Goal: Information Seeking & Learning: Learn about a topic

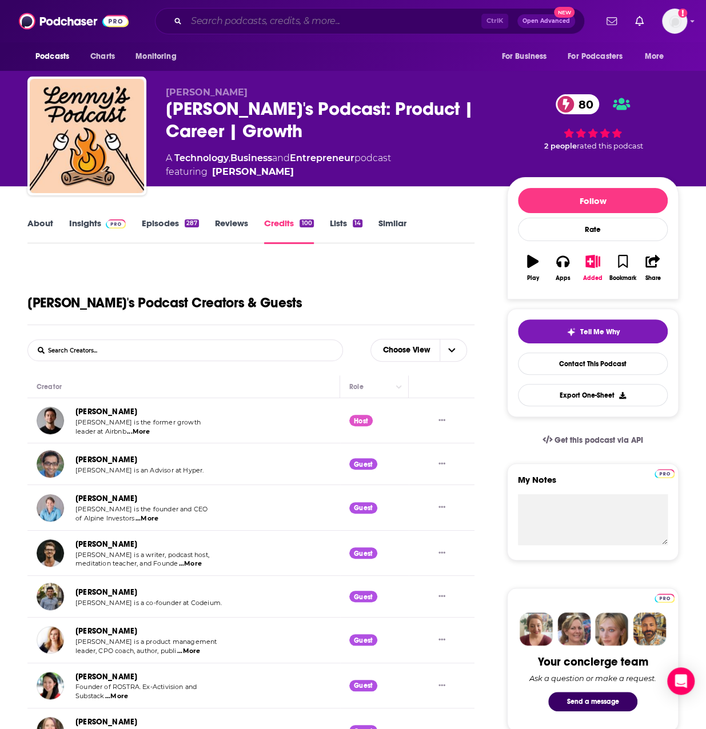
click at [236, 14] on input "Search podcasts, credits, & more..." at bounding box center [333, 21] width 295 height 18
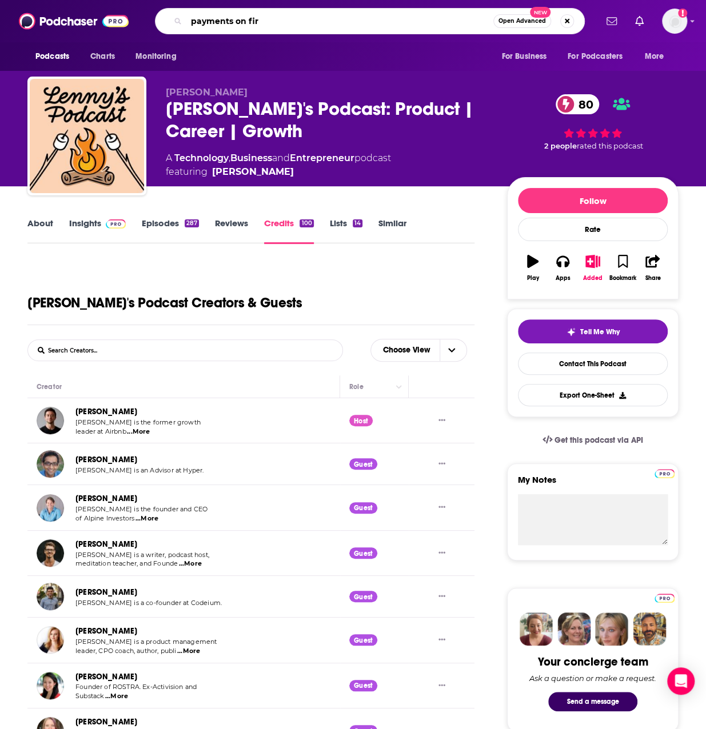
type input "payments on fire"
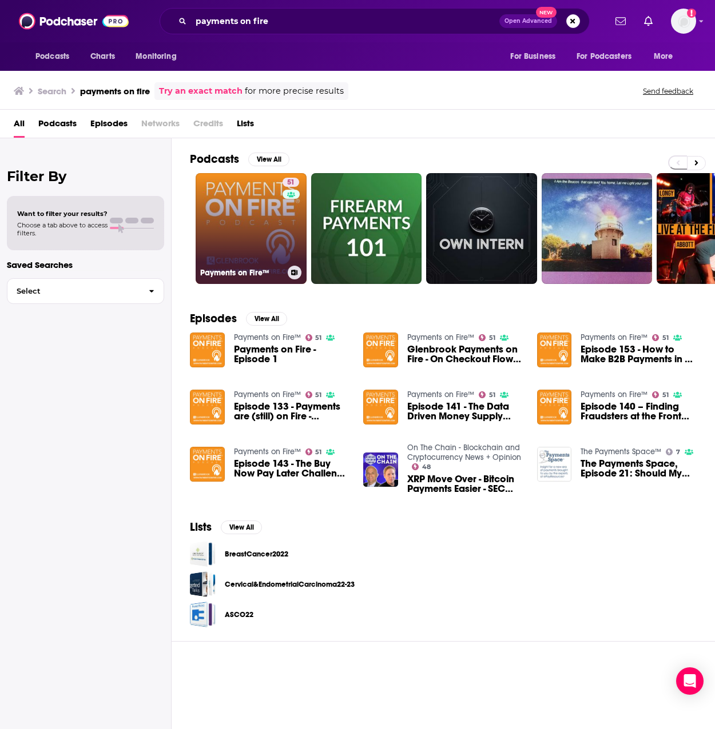
click at [231, 238] on link "51 Payments on Fire™" at bounding box center [251, 228] width 111 height 111
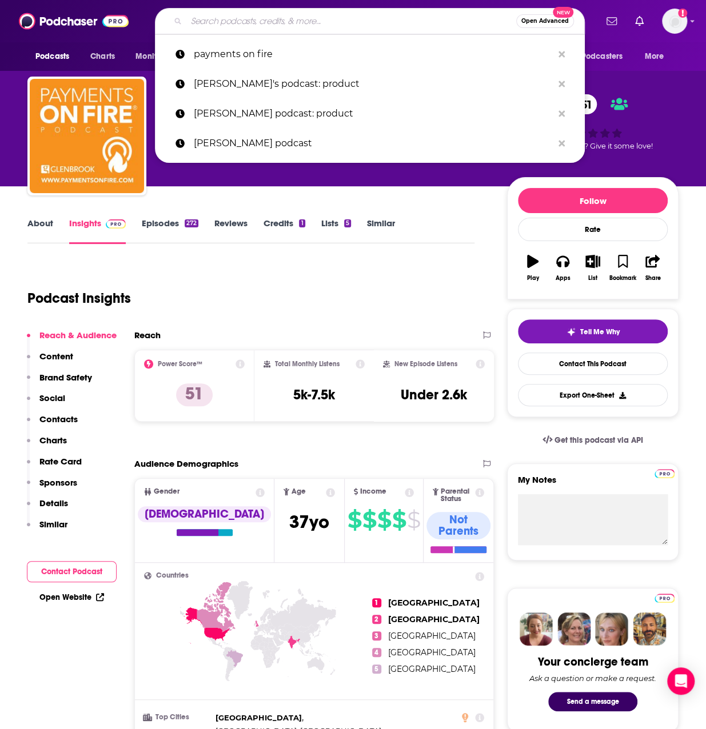
click at [237, 21] on input "Search podcasts, credits, & more..." at bounding box center [351, 21] width 330 height 18
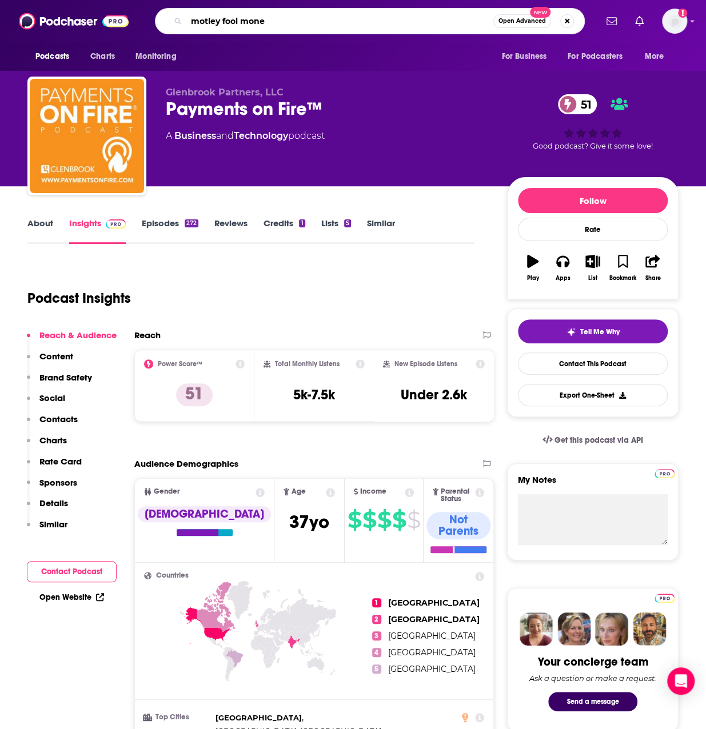
type input "motley fool money"
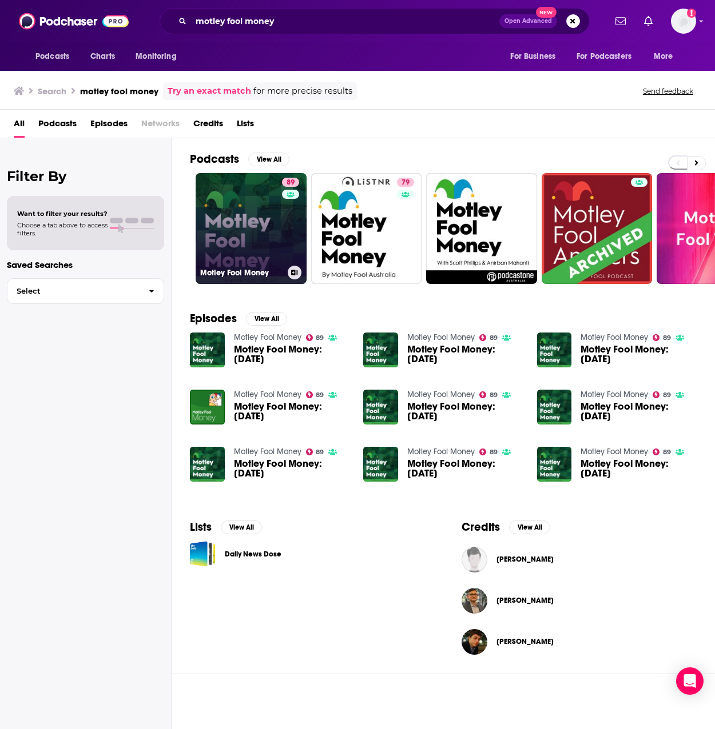
click at [253, 209] on link "89 Motley Fool Money" at bounding box center [251, 228] width 111 height 111
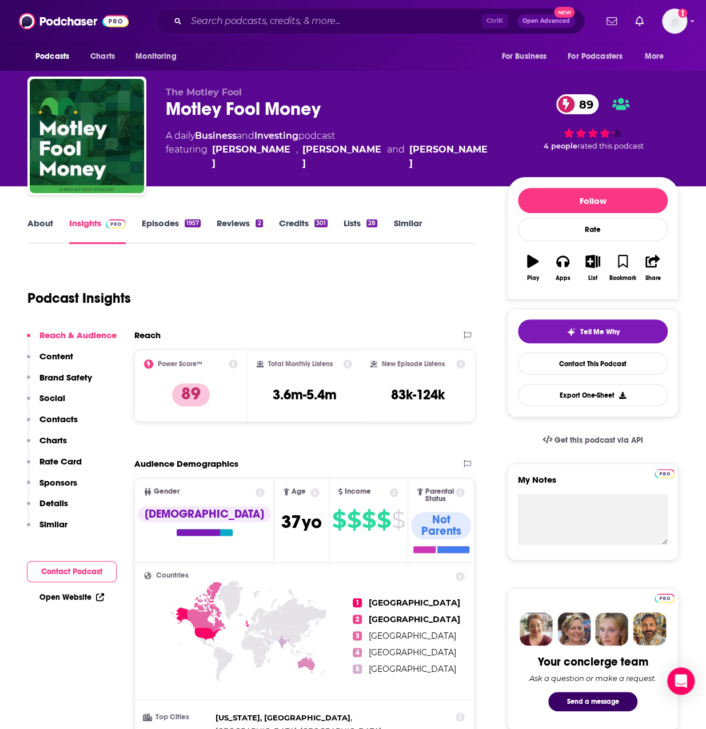
click at [295, 226] on link "Credits 301" at bounding box center [303, 231] width 49 height 26
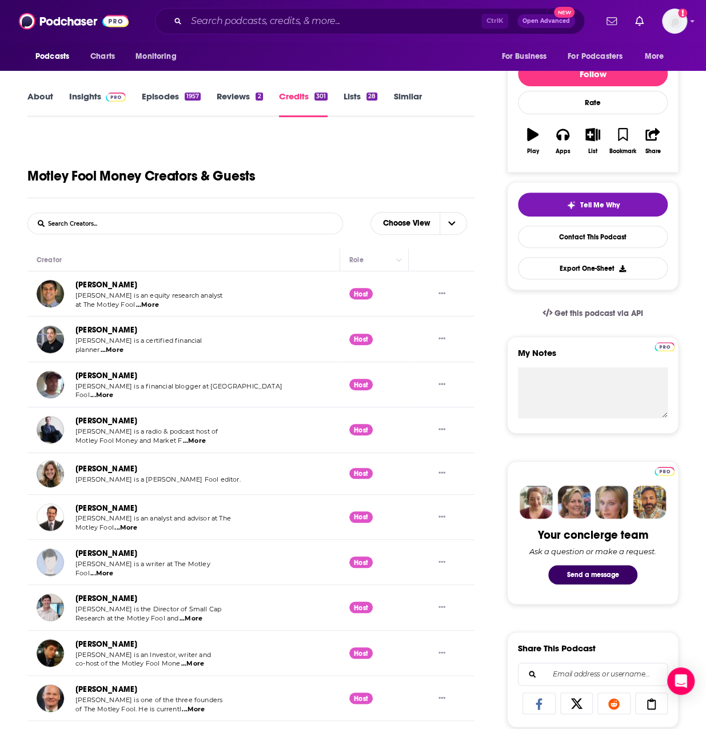
scroll to position [57, 0]
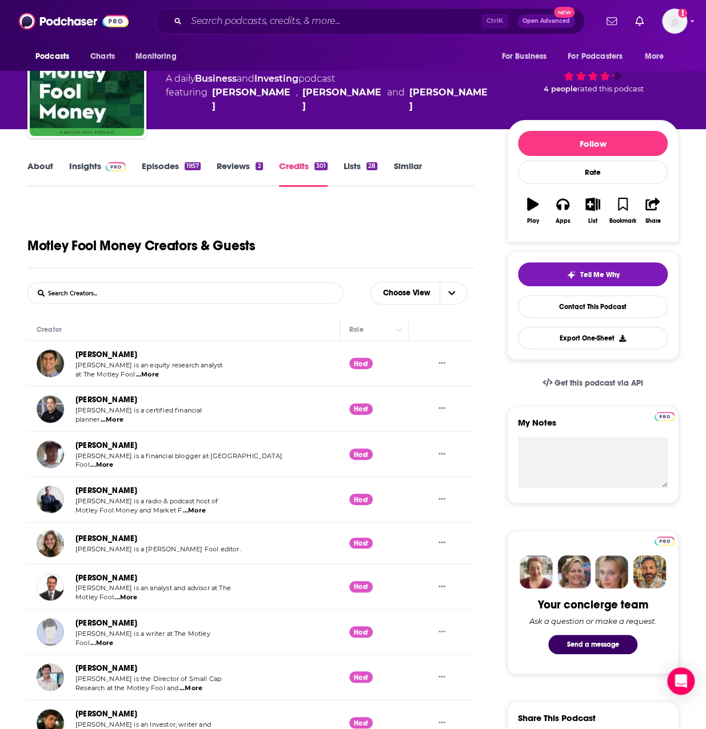
click at [142, 377] on span "...More" at bounding box center [147, 374] width 23 height 9
click at [111, 420] on span "...More" at bounding box center [112, 420] width 23 height 9
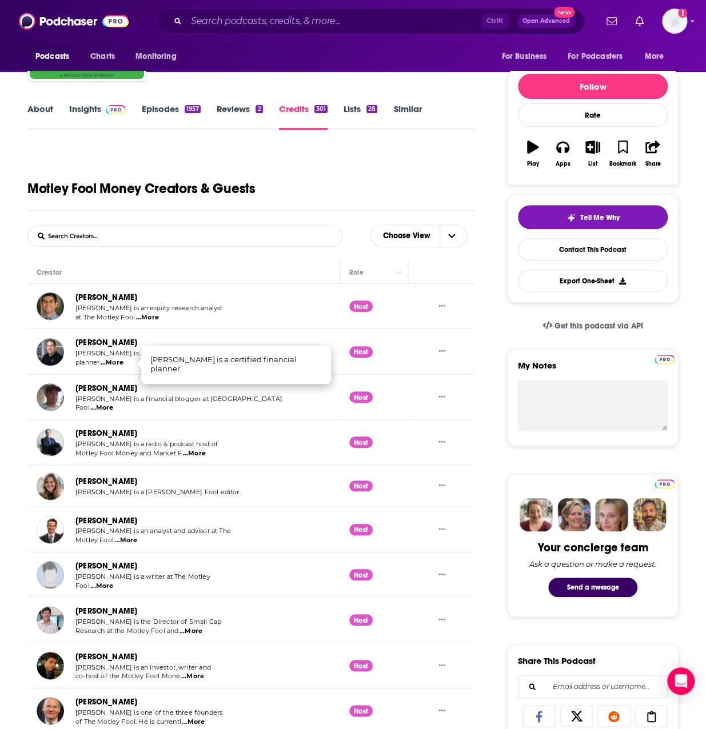
click at [112, 406] on span "...More" at bounding box center [101, 408] width 23 height 9
click at [186, 455] on span "...More" at bounding box center [194, 453] width 23 height 9
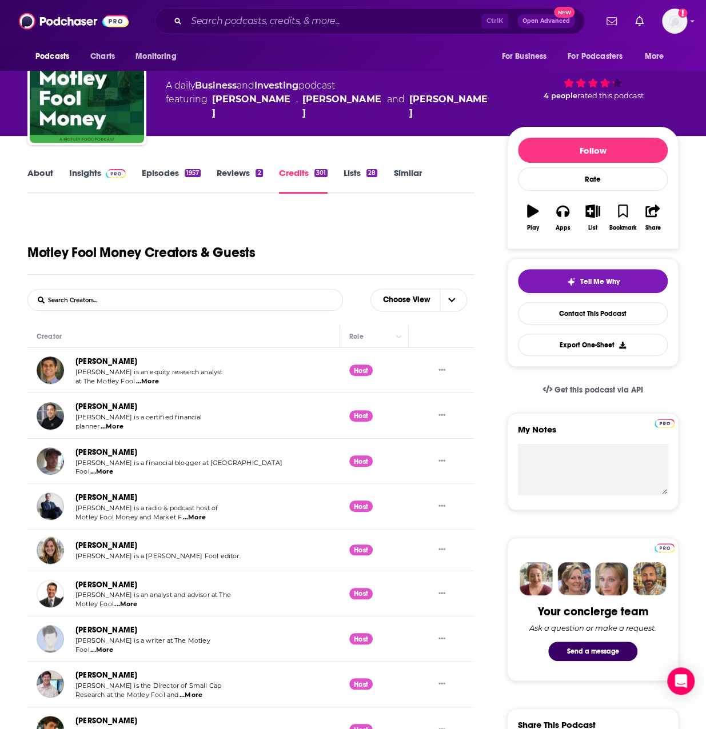
scroll to position [0, 0]
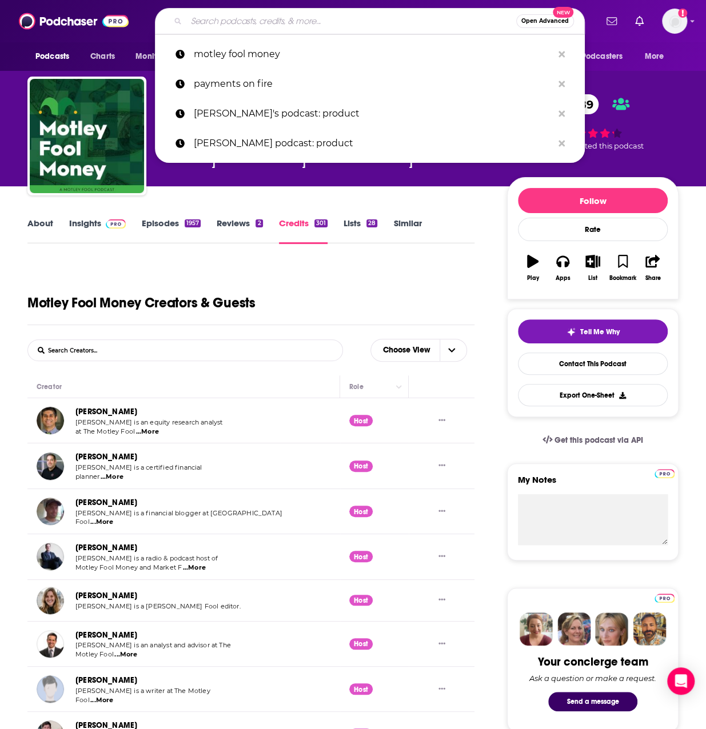
click at [221, 19] on input "Search podcasts, credits, & more..." at bounding box center [351, 21] width 330 height 18
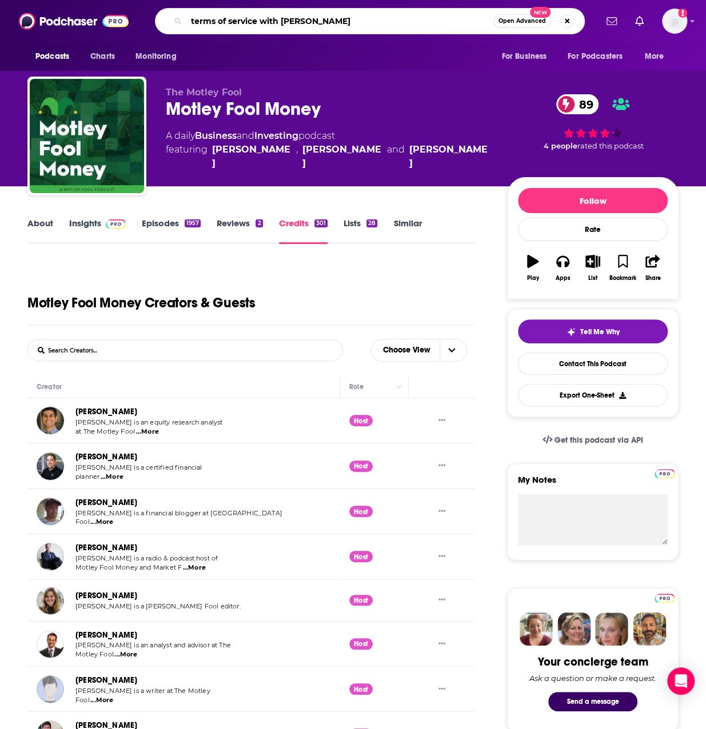
type input "terms of service with [PERSON_NAME]"
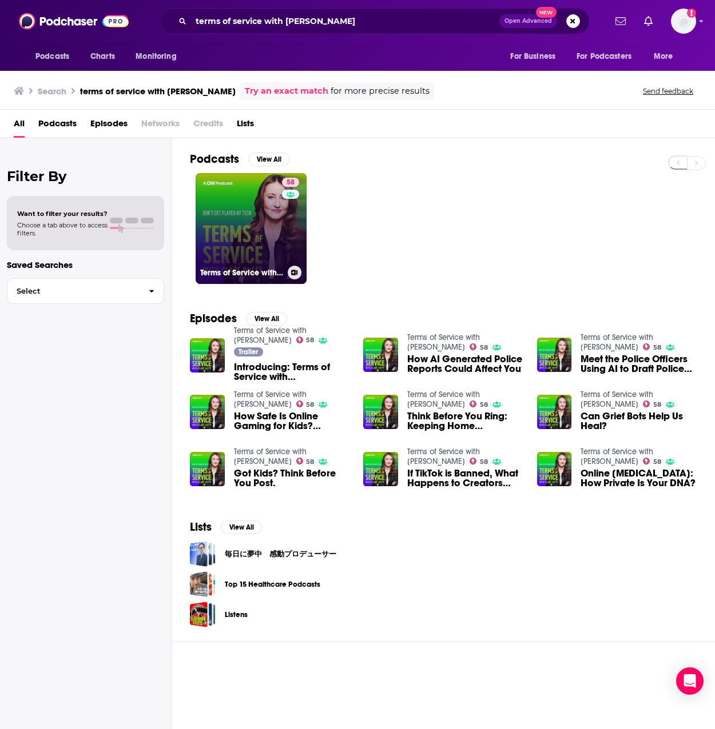
click at [270, 212] on link "58 Terms of Service with [PERSON_NAME]" at bounding box center [251, 228] width 111 height 111
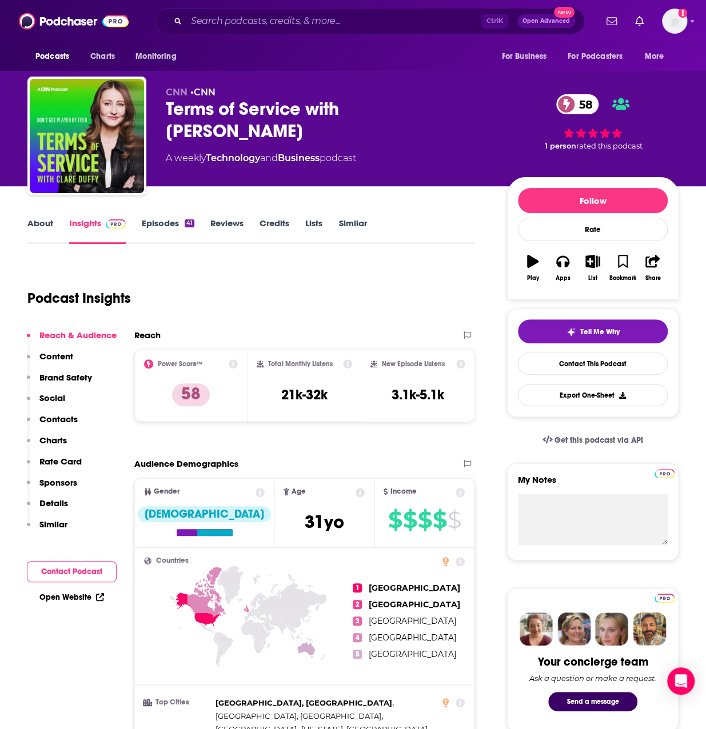
click at [268, 217] on div "About Insights Episodes 41 Reviews Credits Lists Similar" at bounding box center [250, 230] width 447 height 28
click at [274, 230] on link "Credits" at bounding box center [275, 231] width 30 height 26
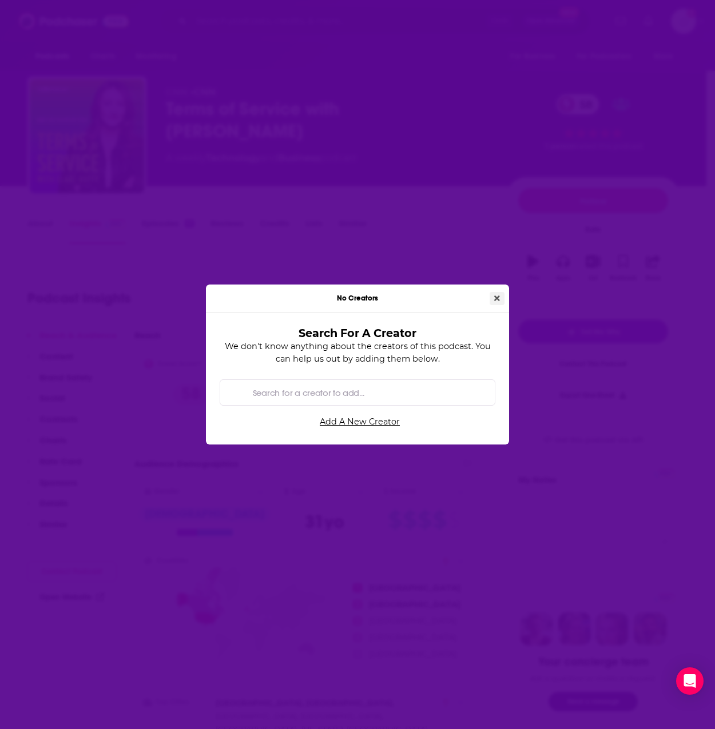
click at [493, 298] on button "Close" at bounding box center [496, 298] width 15 height 13
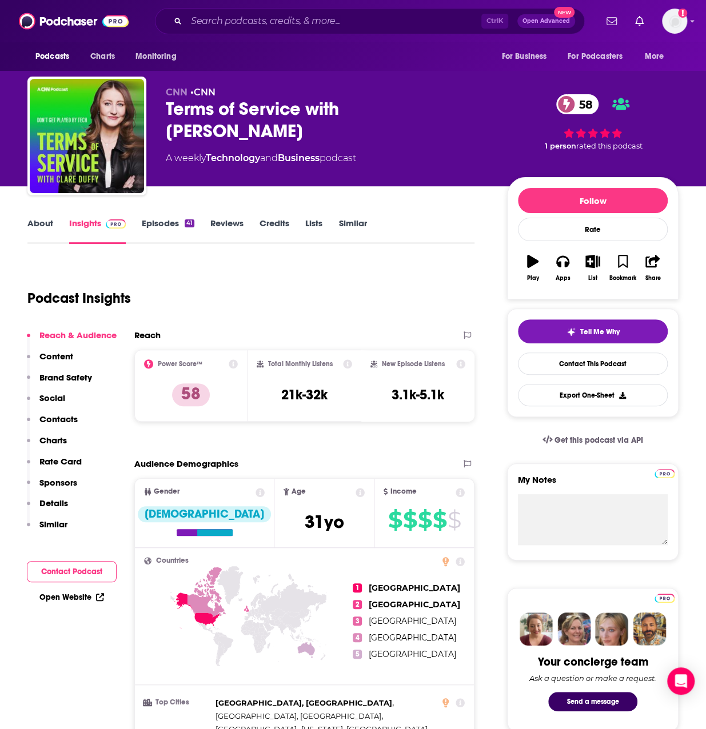
click at [270, 222] on link "Credits" at bounding box center [275, 231] width 30 height 26
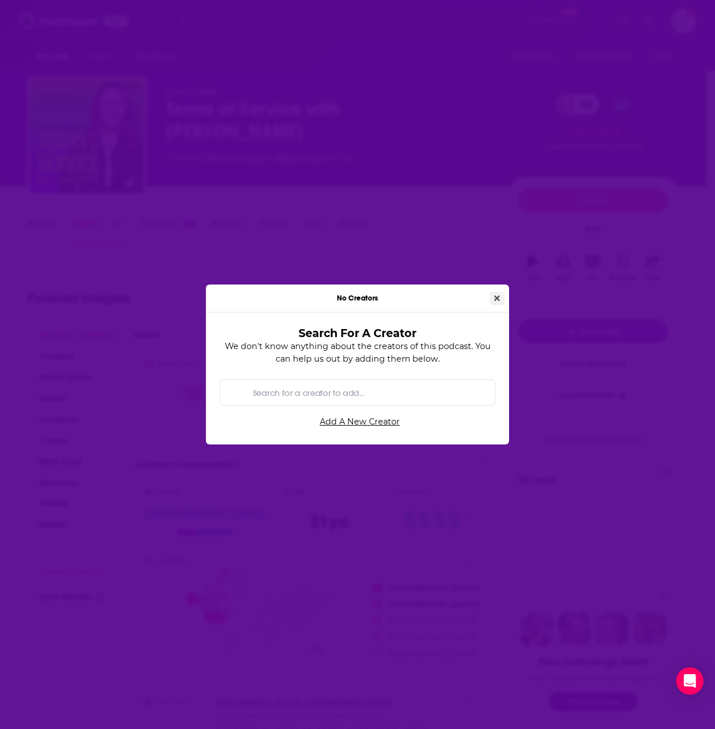
click at [501, 297] on button "Close" at bounding box center [496, 298] width 15 height 13
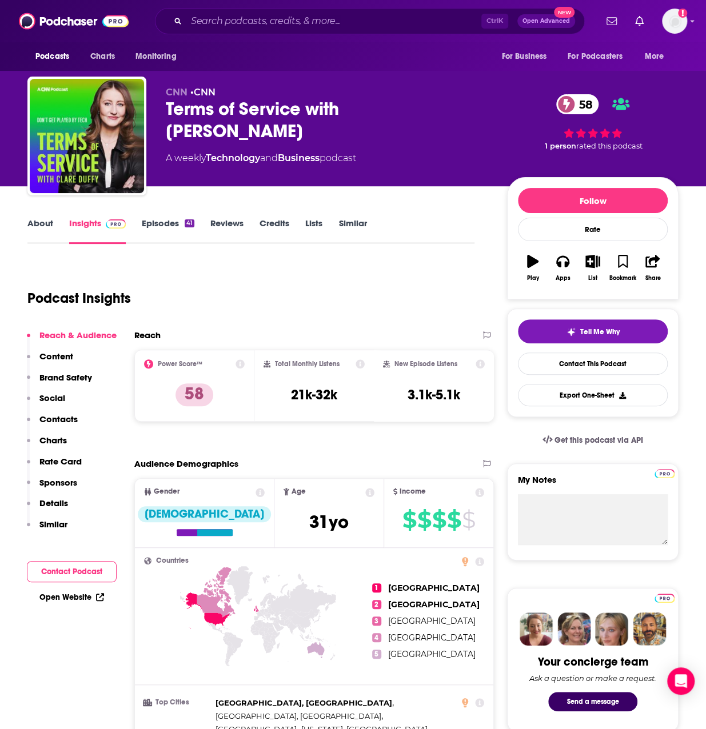
click at [263, 226] on link "Credits" at bounding box center [275, 231] width 30 height 26
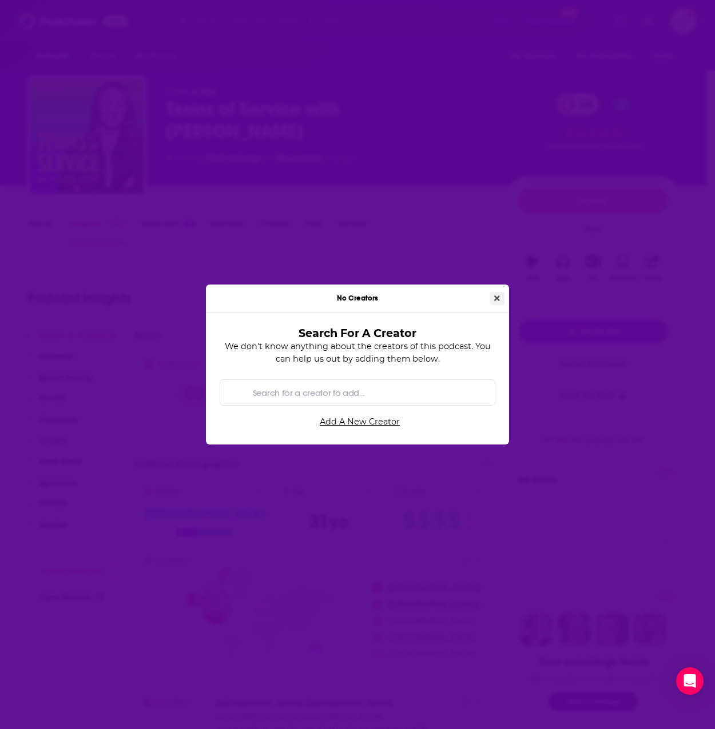
click at [494, 293] on button "Close" at bounding box center [496, 298] width 15 height 13
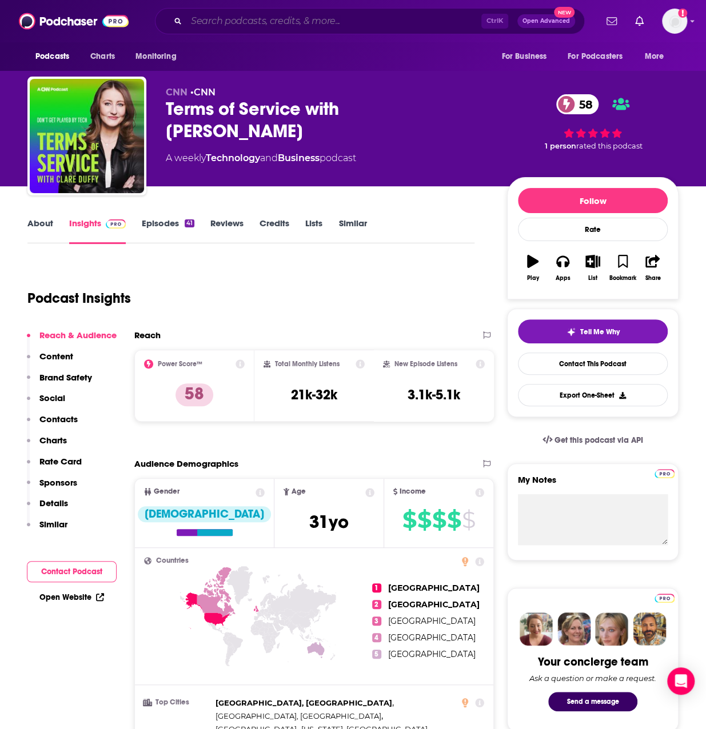
click at [246, 21] on input "Search podcasts, credits, & more..." at bounding box center [333, 21] width 295 height 18
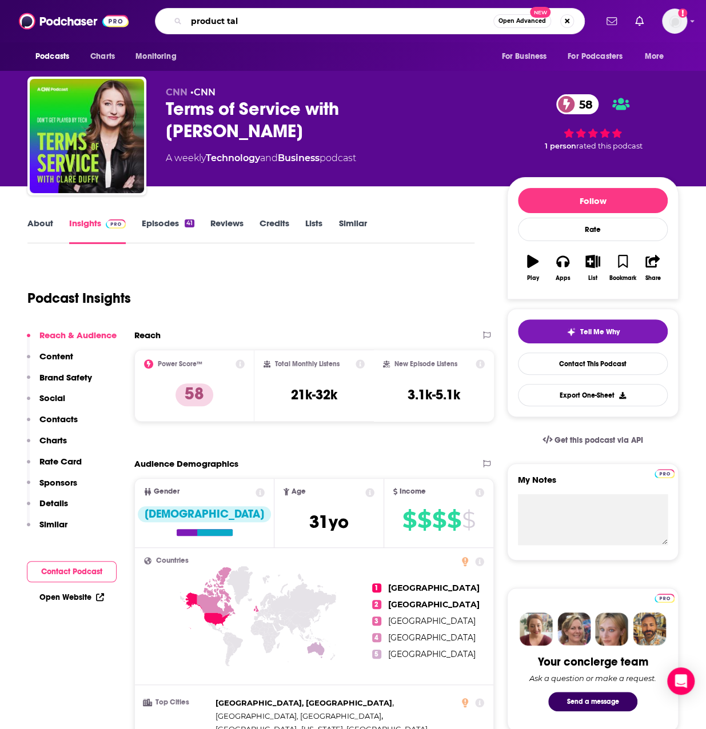
type input "product talk"
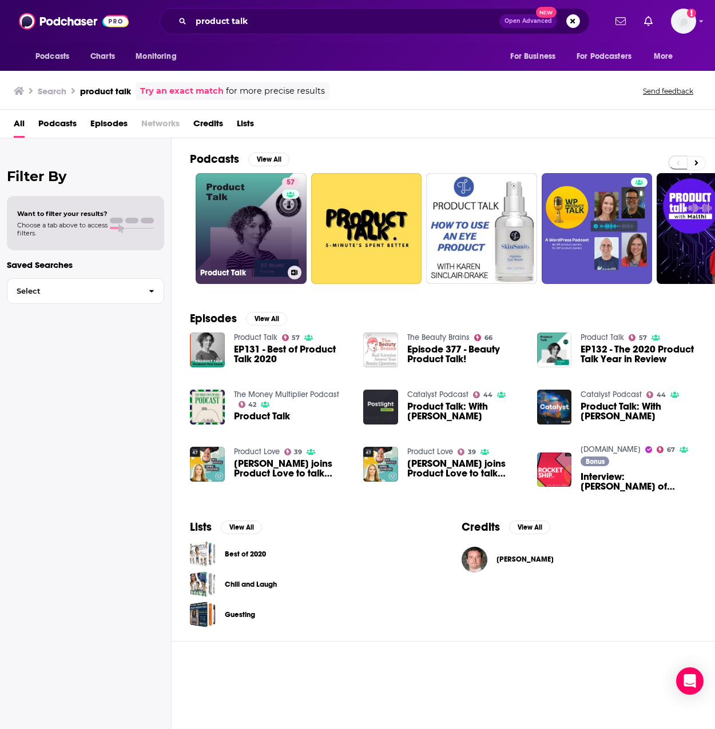
click at [261, 222] on link "57 Product Talk" at bounding box center [251, 228] width 111 height 111
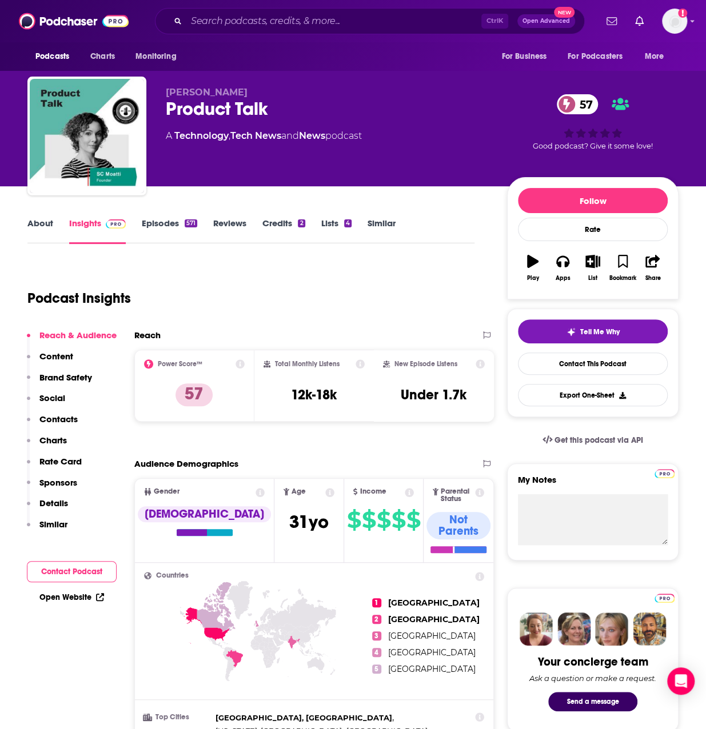
click at [288, 223] on link "Credits 2" at bounding box center [283, 231] width 42 height 26
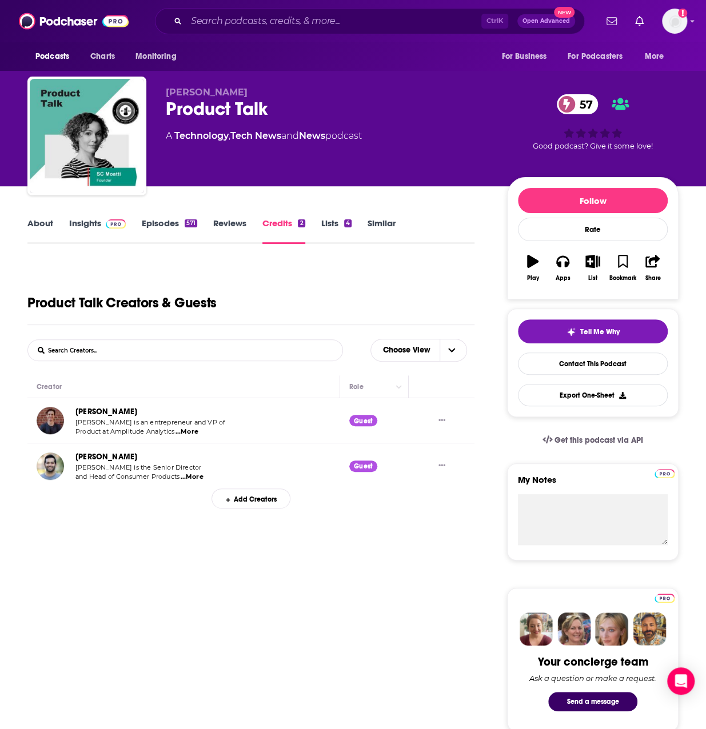
click at [35, 222] on link "About" at bounding box center [40, 231] width 26 height 26
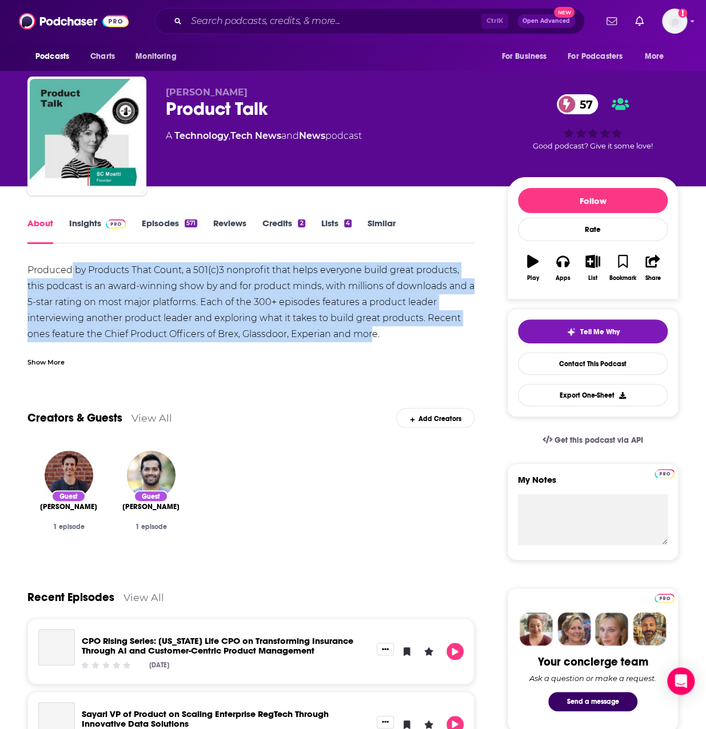
drag, startPoint x: 72, startPoint y: 267, endPoint x: 371, endPoint y: 329, distance: 305.3
click at [371, 329] on div "Produced by Products That Count, a 501(c)3 nonprofit that helps everyone build …" at bounding box center [250, 374] width 447 height 224
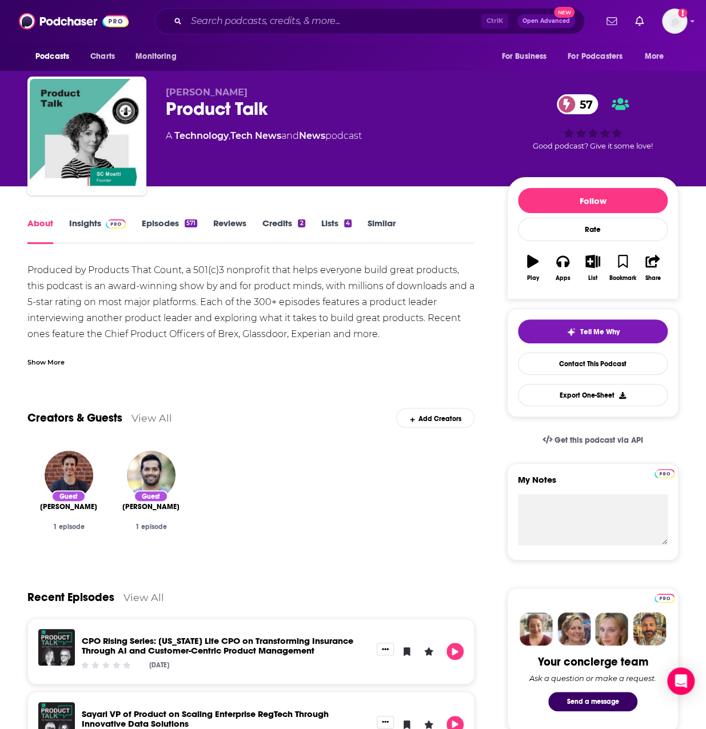
click at [399, 357] on div "Show More" at bounding box center [250, 357] width 447 height 19
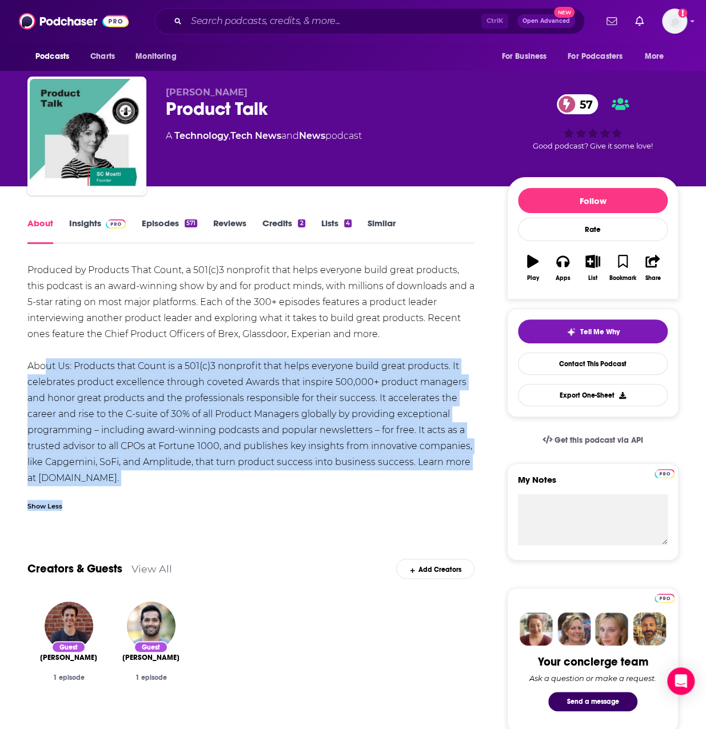
drag, startPoint x: 45, startPoint y: 367, endPoint x: 285, endPoint y: 488, distance: 269.5
click at [296, 492] on div "Produced by Products That Count, a 501(c)3 nonprofit that helps everyone build …" at bounding box center [250, 390] width 447 height 256
click at [285, 488] on div "Produced by Products That Count, a 501(c)3 nonprofit that helps everyone build …" at bounding box center [250, 390] width 447 height 256
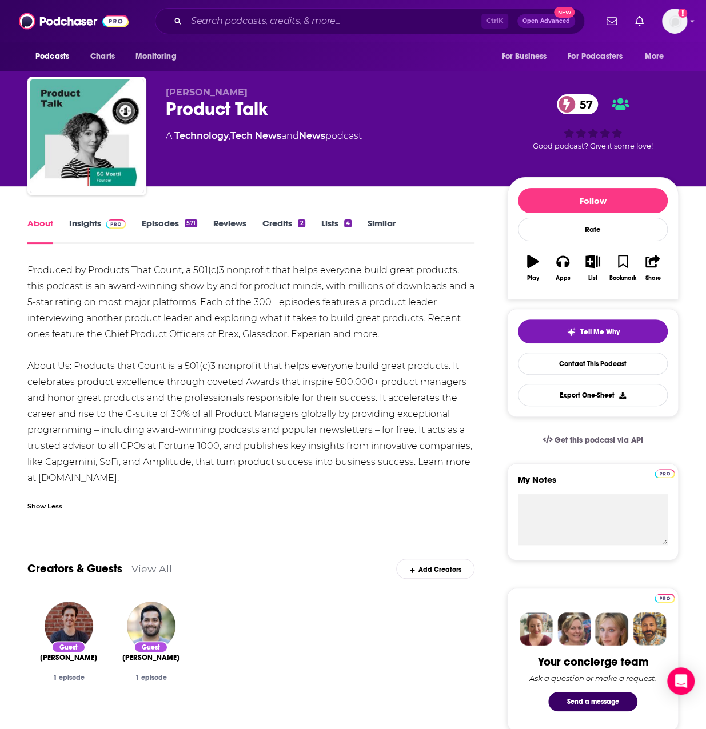
click at [258, 11] on div "Ctrl K Open Advanced New" at bounding box center [370, 21] width 430 height 26
click at [250, 21] on input "Search podcasts, credits, & more..." at bounding box center [333, 21] width 295 height 18
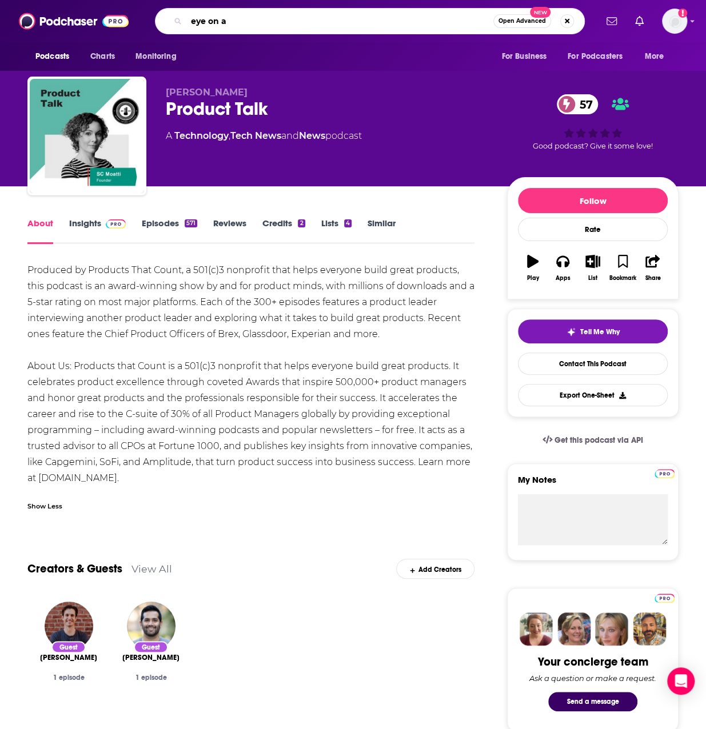
type input "eye on ai"
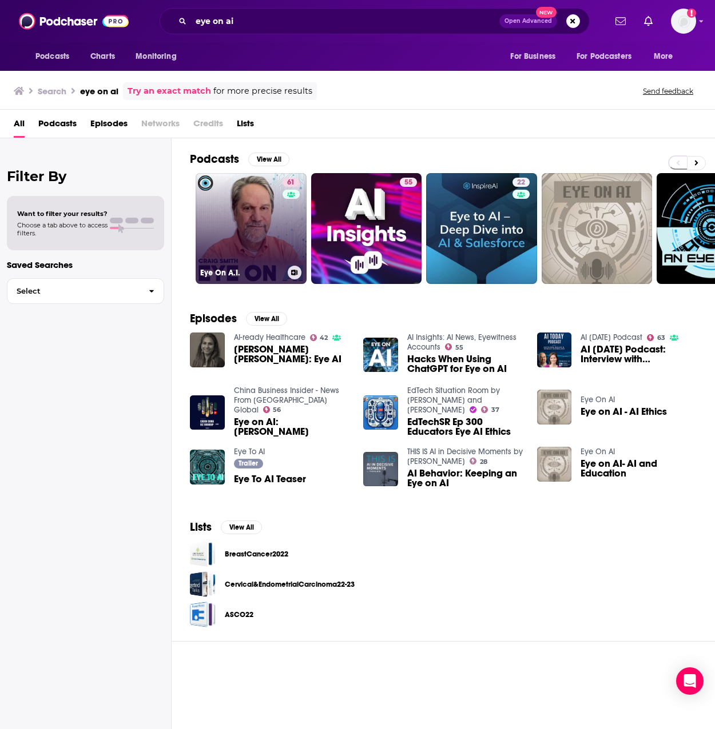
click at [274, 249] on link "61 Eye On A.I." at bounding box center [251, 228] width 111 height 111
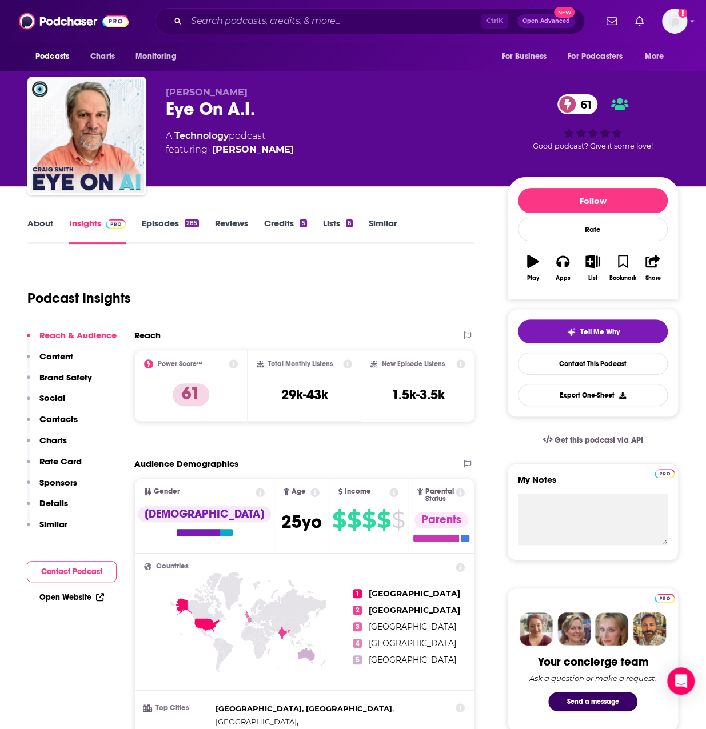
click at [286, 223] on link "Credits 5" at bounding box center [285, 231] width 42 height 26
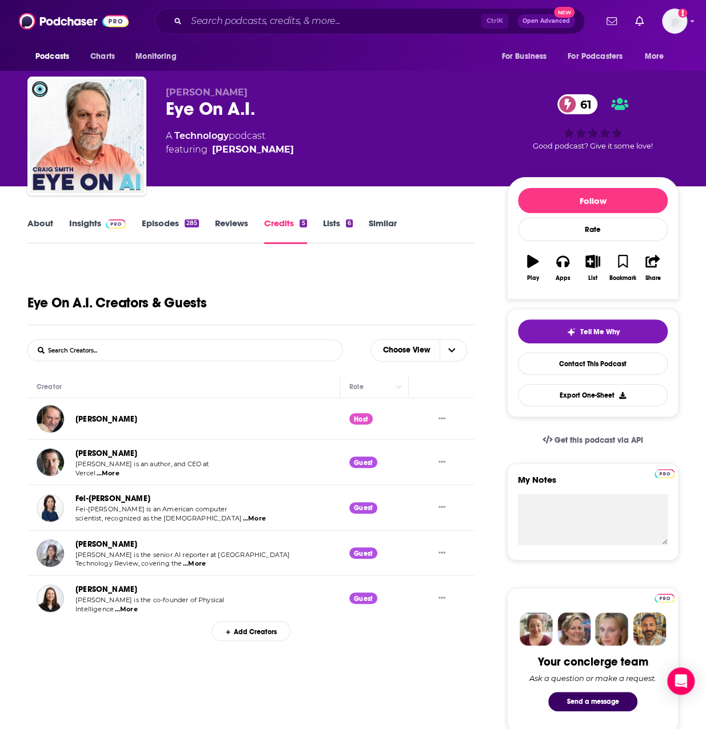
click at [47, 226] on link "About" at bounding box center [40, 231] width 26 height 26
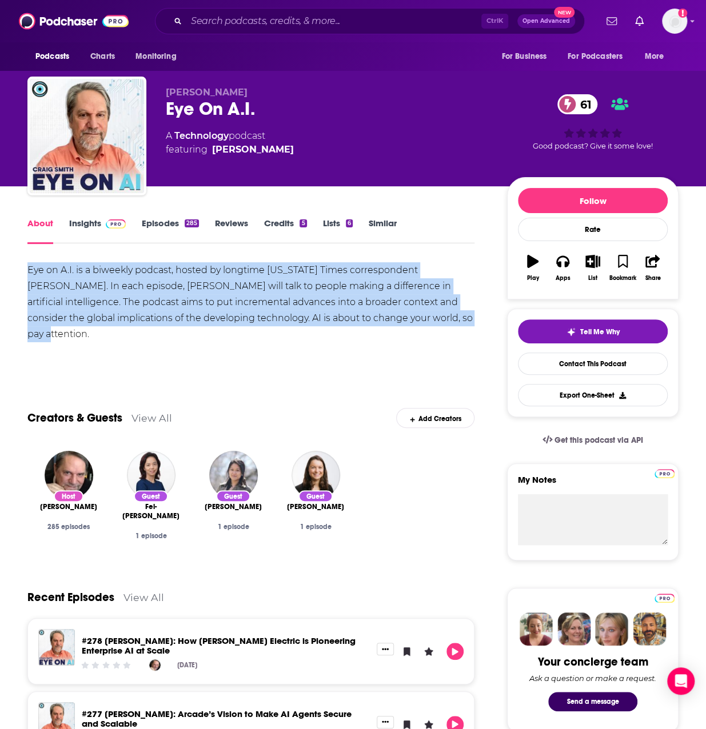
drag, startPoint x: 448, startPoint y: 321, endPoint x: 24, endPoint y: 277, distance: 426.5
click at [106, 232] on link "Insights" at bounding box center [97, 231] width 57 height 26
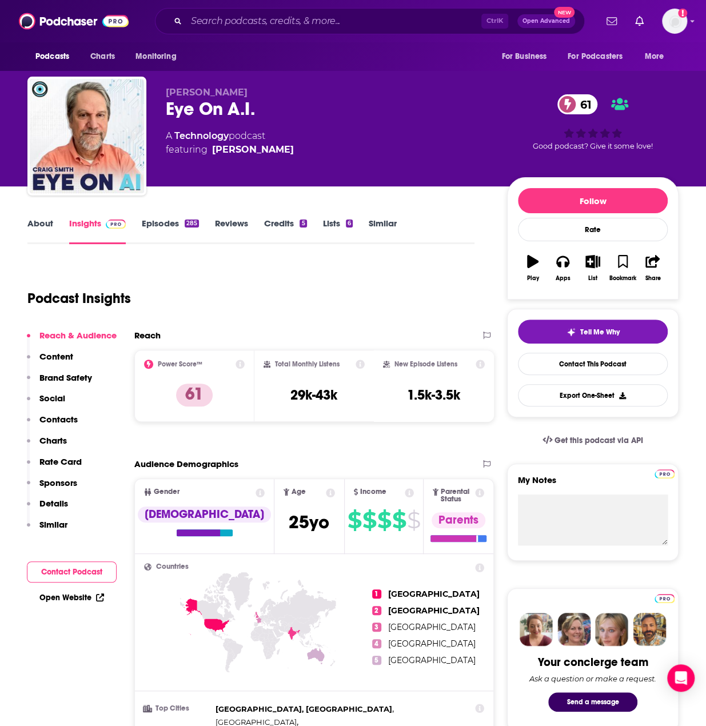
click at [43, 220] on link "About" at bounding box center [40, 231] width 26 height 26
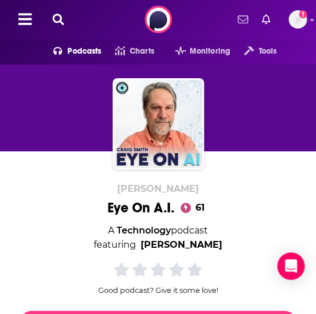
click at [62, 21] on icon at bounding box center [58, 19] width 11 height 11
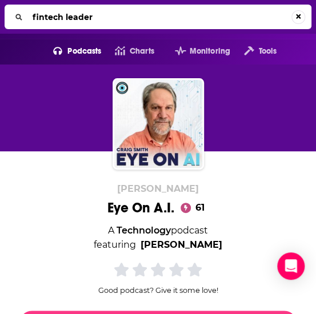
type input "fintech leaders"
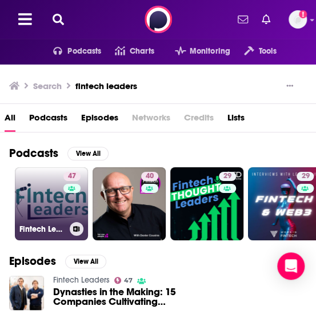
click at [47, 195] on link "47 Fintech Leaders" at bounding box center [51, 204] width 73 height 73
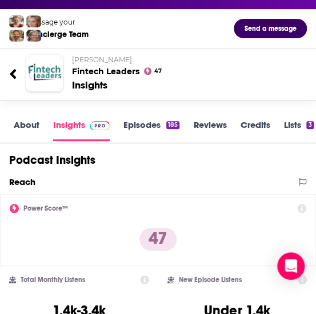
scroll to position [55, 0]
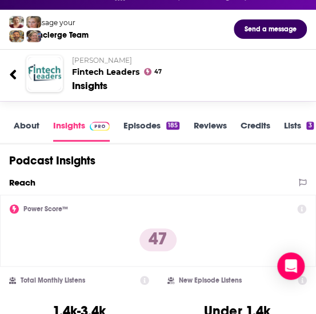
click at [27, 124] on link "About" at bounding box center [27, 131] width 26 height 22
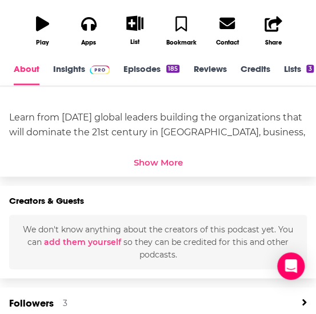
scroll to position [380, 0]
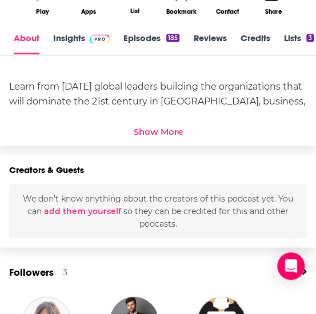
click at [158, 126] on div "Show More" at bounding box center [158, 131] width 49 height 11
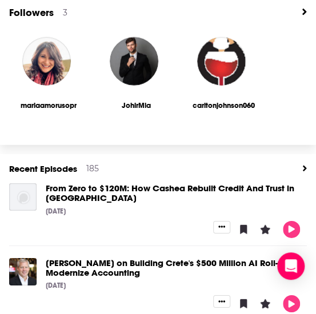
scroll to position [642, 0]
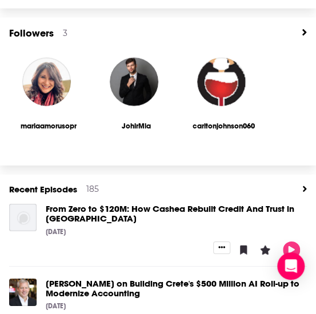
click at [305, 27] on link "View All" at bounding box center [304, 33] width 5 height 13
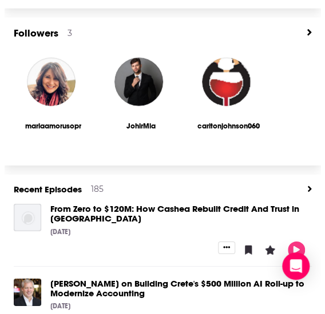
scroll to position [0, 0]
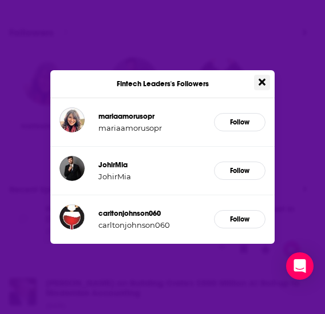
click at [264, 79] on icon "Close" at bounding box center [261, 82] width 7 height 10
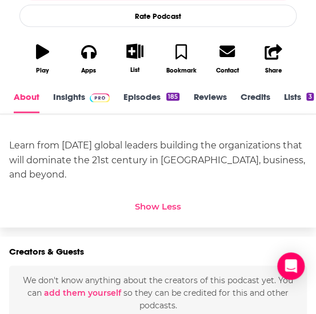
scroll to position [322, 0]
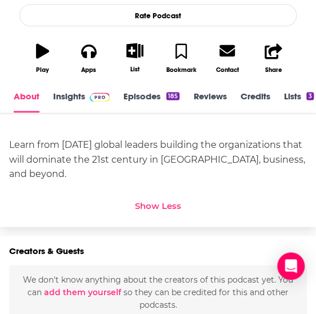
click at [141, 101] on link "Episodes 185" at bounding box center [151, 102] width 56 height 22
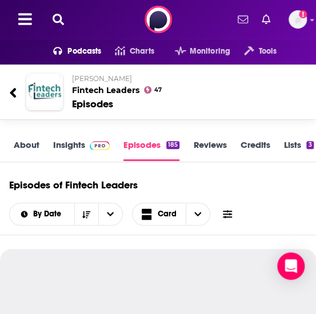
click at [30, 147] on link "About" at bounding box center [27, 150] width 26 height 22
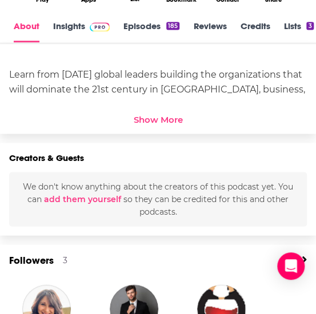
scroll to position [397, 0]
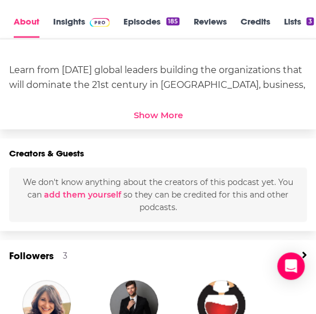
click at [164, 116] on div "Show More" at bounding box center [158, 114] width 49 height 11
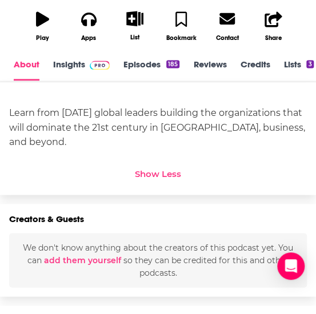
scroll to position [356, 0]
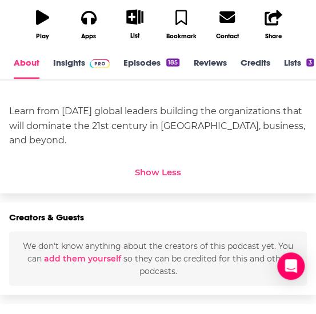
click at [264, 65] on link "Credits" at bounding box center [255, 68] width 30 height 22
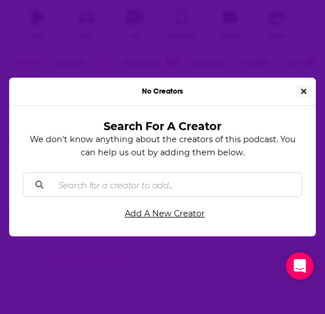
click at [302, 89] on icon "Close" at bounding box center [304, 91] width 6 height 8
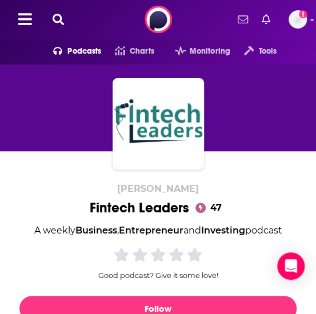
click at [61, 22] on icon at bounding box center [58, 19] width 11 height 11
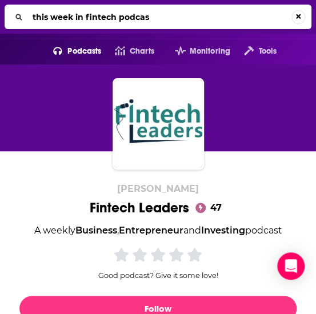
type input "this week in fintech podcast"
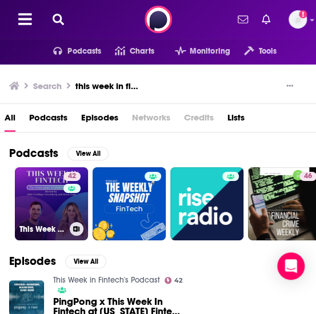
click at [31, 197] on link "42 This Week in Fintech's Podcast" at bounding box center [51, 204] width 73 height 73
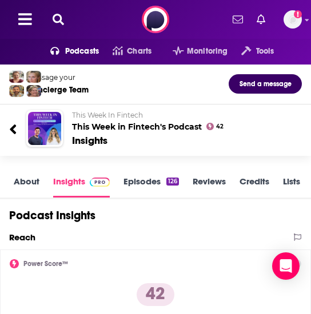
click at [60, 20] on icon at bounding box center [58, 19] width 11 height 11
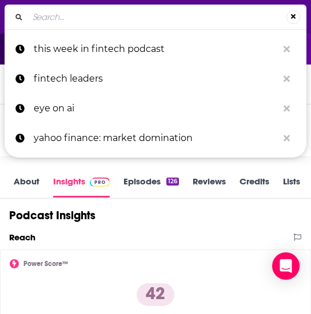
type input "AI in Financial Services Podcast"
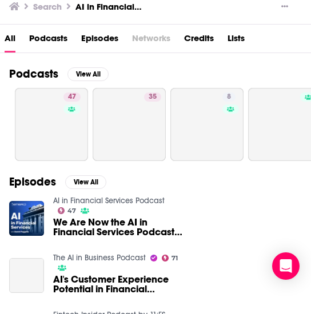
scroll to position [80, 0]
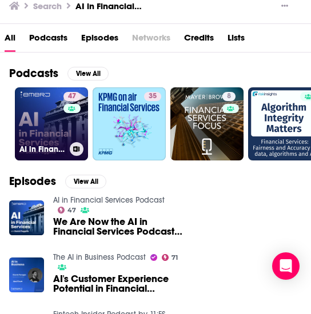
click at [66, 126] on div "47" at bounding box center [73, 117] width 20 height 50
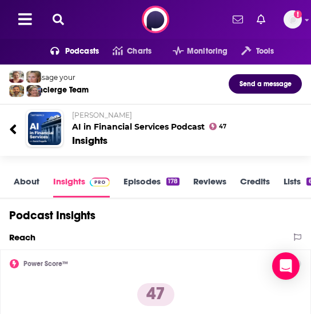
click at [265, 183] on link "Credits" at bounding box center [255, 187] width 30 height 22
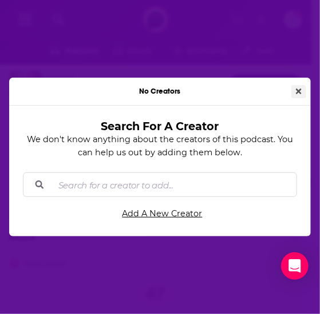
click at [298, 91] on icon "Close" at bounding box center [299, 92] width 6 height 6
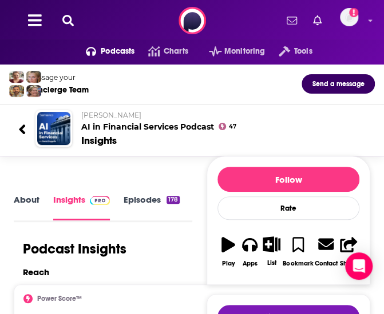
click at [62, 18] on icon at bounding box center [67, 20] width 11 height 11
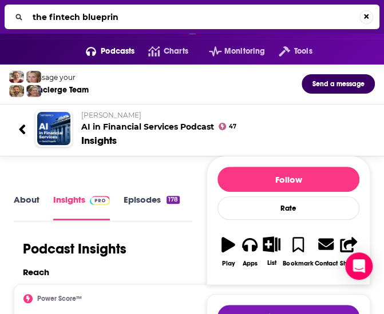
type input "the fintech blueprint"
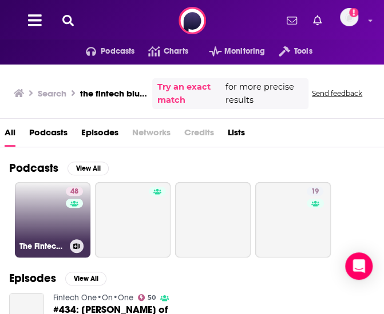
click at [42, 196] on link "48 The Fintech Blueprint" at bounding box center [52, 219] width 75 height 75
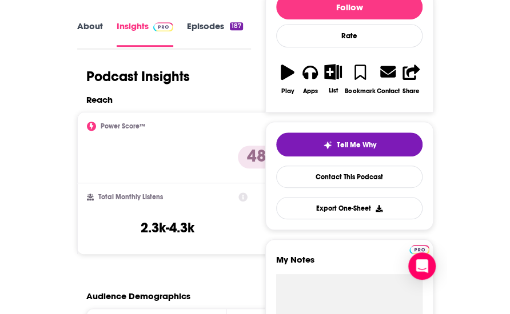
scroll to position [173, 0]
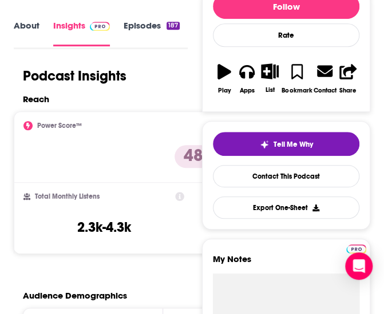
click at [138, 67] on div "Podcast Insights" at bounding box center [96, 75] width 165 height 17
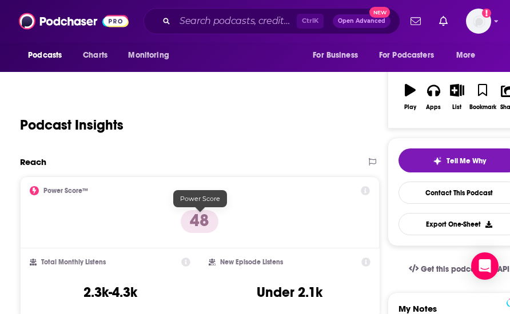
scroll to position [0, 0]
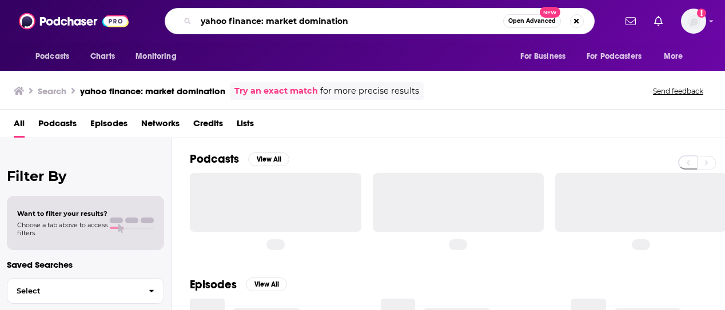
drag, startPoint x: 377, startPoint y: 19, endPoint x: 141, endPoint y: 19, distance: 236.1
click at [141, 19] on div "Podcasts Charts Monitoring yahoo finance: market domination Open Advanced New F…" at bounding box center [374, 21] width 481 height 26
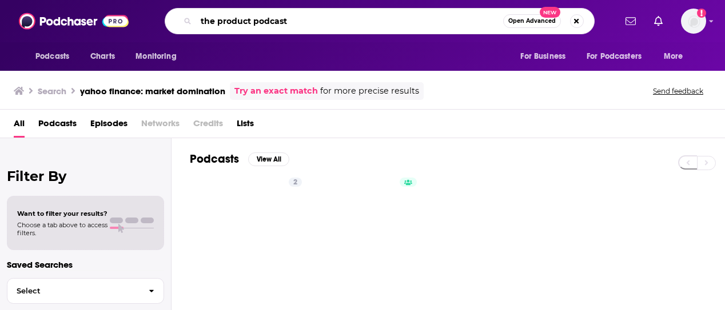
type input "the product podcast"
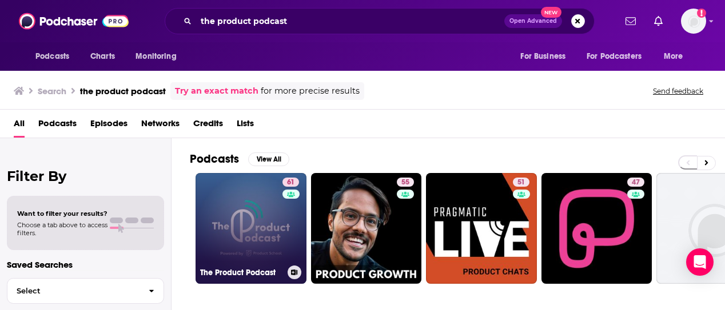
click at [252, 210] on link "61 The Product Podcast" at bounding box center [251, 228] width 111 height 111
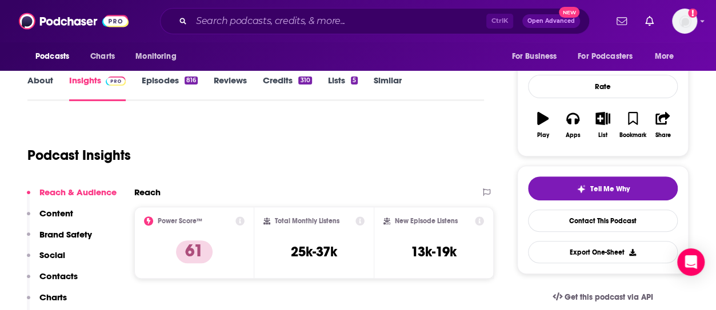
scroll to position [143, 0]
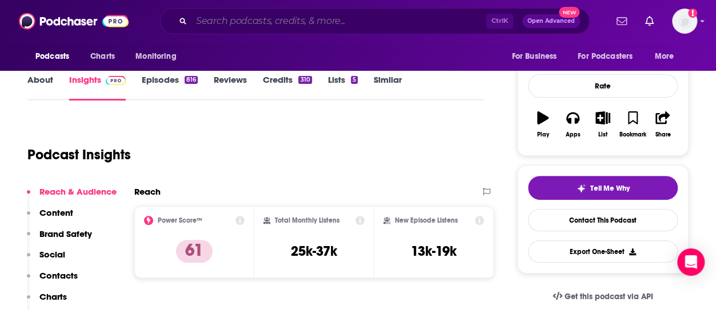
click at [236, 22] on input "Search podcasts, credits, & more..." at bounding box center [339, 21] width 295 height 18
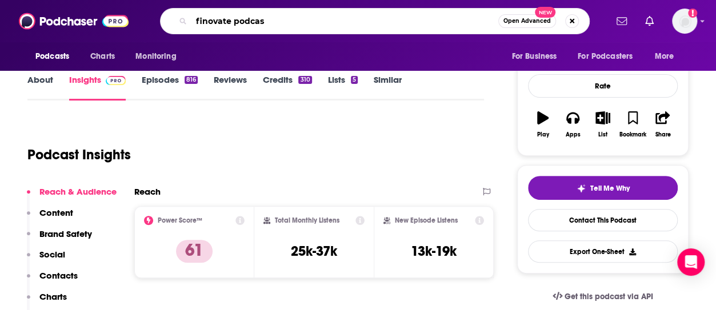
type input "finovate podcasy"
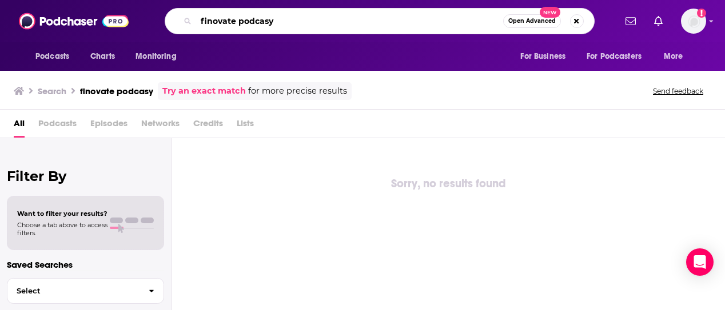
click at [292, 22] on input "finovate podcasy" at bounding box center [349, 21] width 307 height 18
type input "finovate podcast"
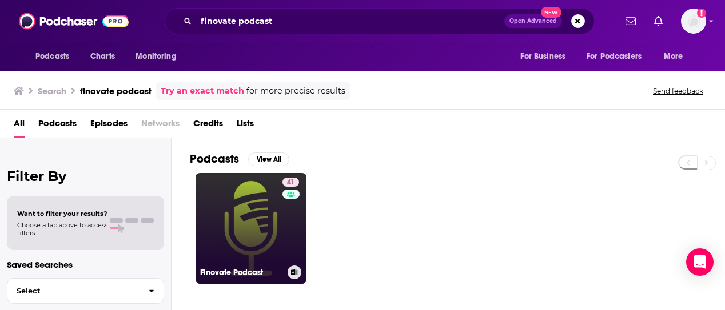
click at [256, 232] on link "41 Finovate Podcast" at bounding box center [251, 228] width 111 height 111
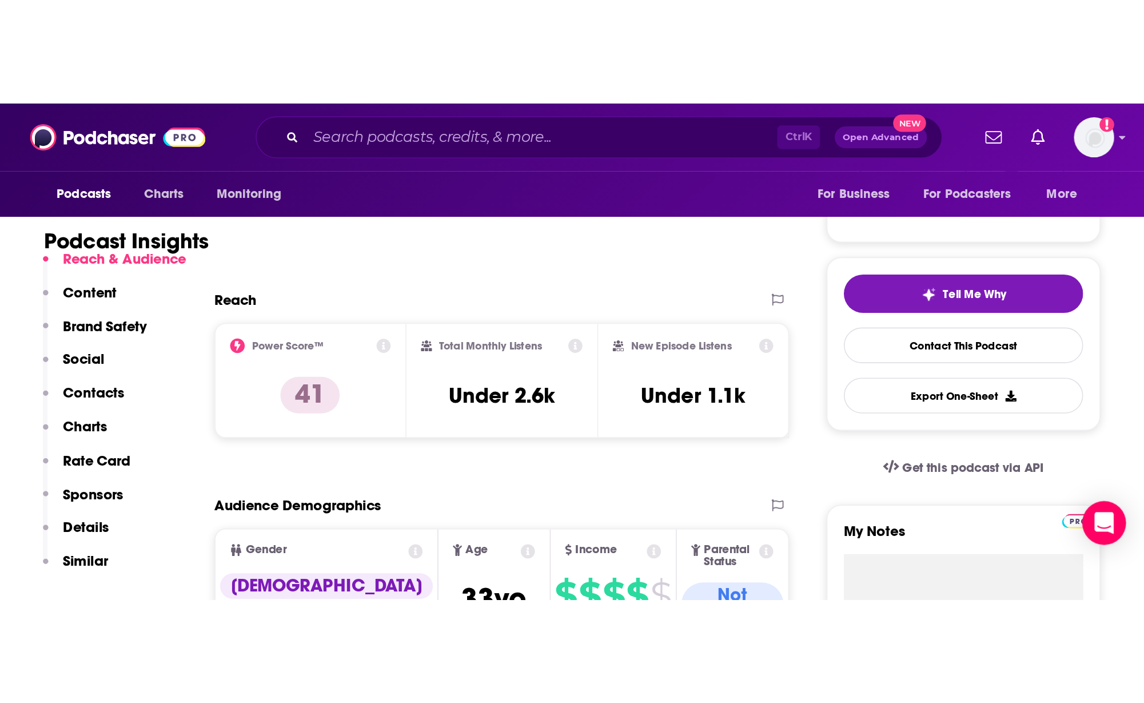
scroll to position [213, 0]
